Goal: Task Accomplishment & Management: Manage account settings

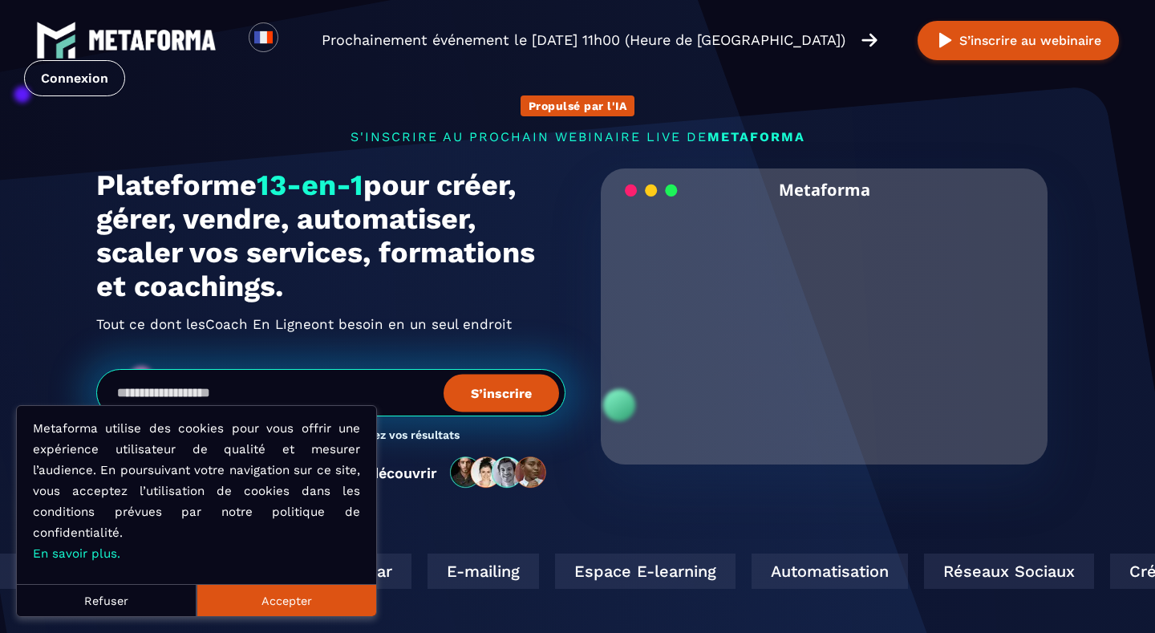
click at [96, 605] on button "Refuser" at bounding box center [107, 600] width 180 height 32
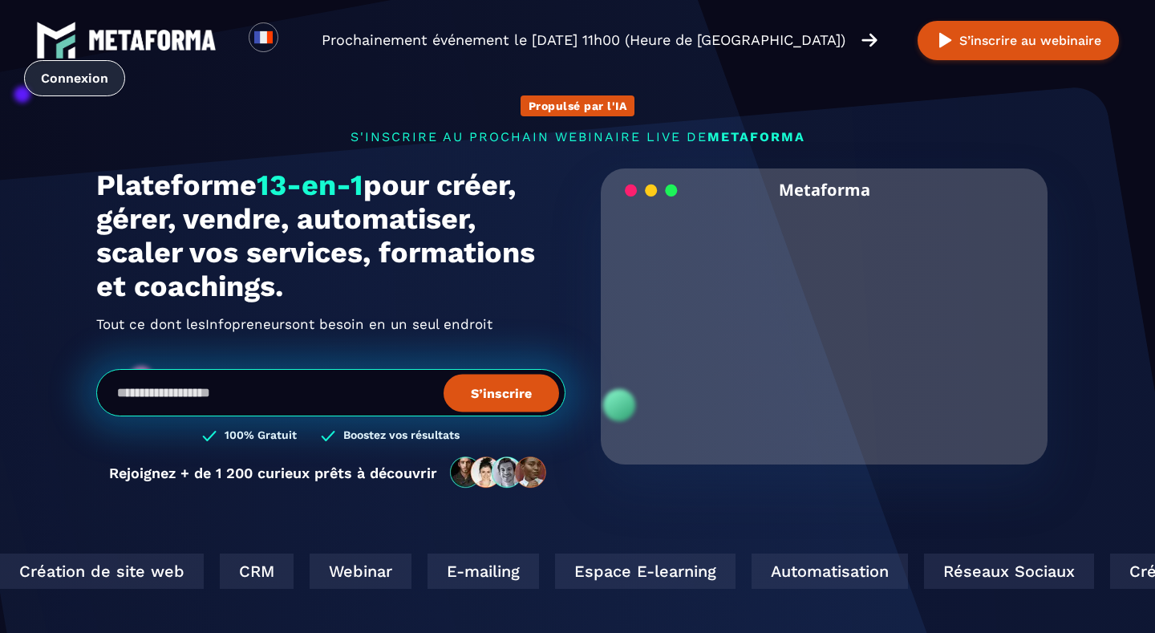
click at [77, 79] on link "Connexion" at bounding box center [74, 78] width 101 height 36
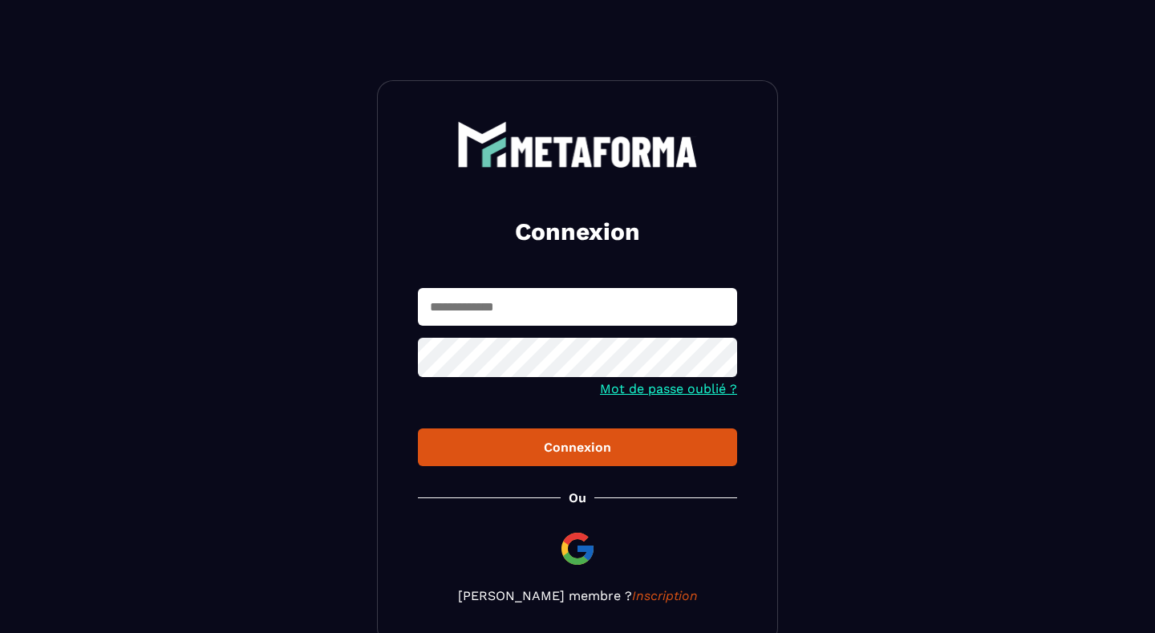
type input "**********"
click at [566, 448] on div "Connexion" at bounding box center [578, 446] width 294 height 15
